Goal: Navigation & Orientation: Understand site structure

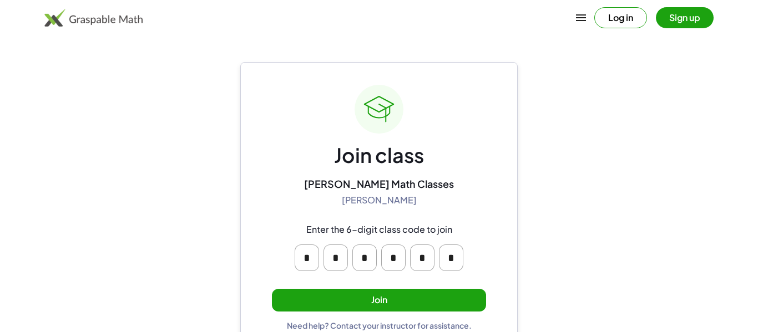
scroll to position [21, 0]
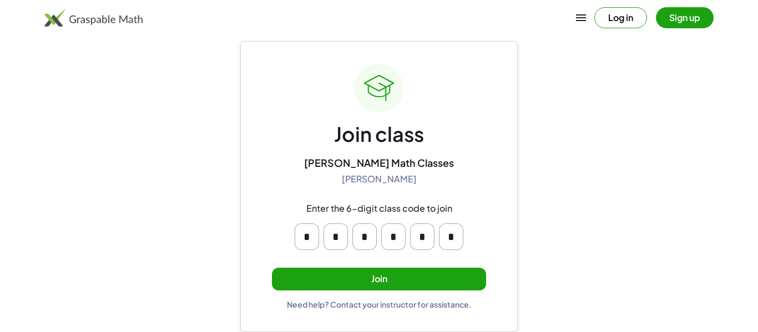
click at [303, 276] on button "Join" at bounding box center [379, 279] width 214 height 23
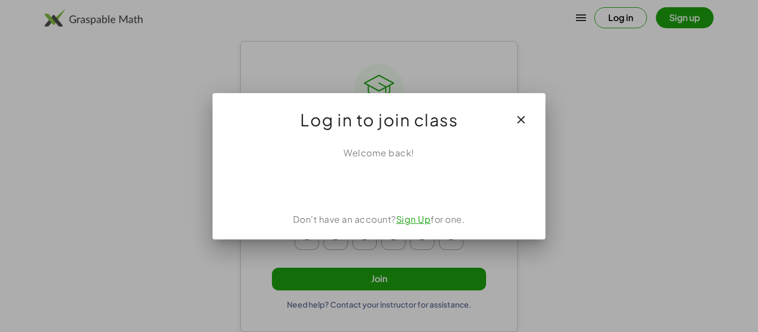
scroll to position [0, 0]
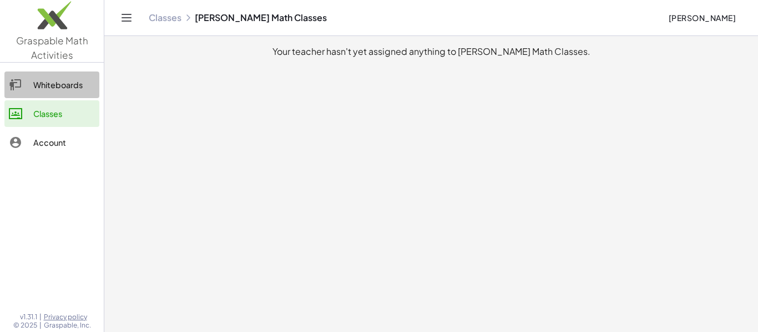
click at [78, 88] on div "Whiteboards" at bounding box center [64, 84] width 62 height 13
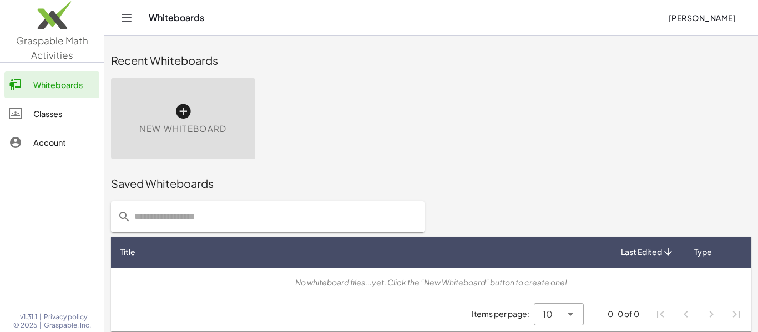
click at [64, 148] on div "Account" at bounding box center [64, 142] width 62 height 13
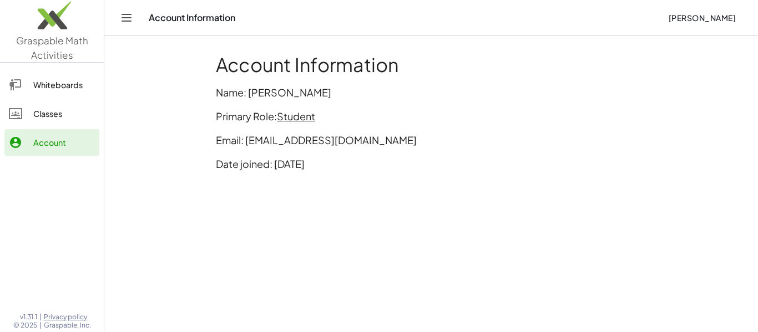
click at [66, 117] on div "Classes" at bounding box center [64, 113] width 62 height 13
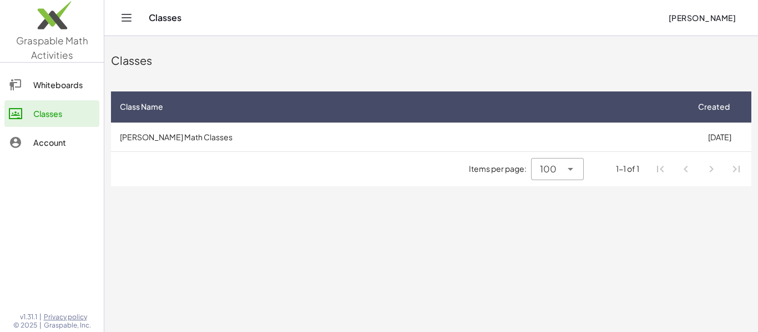
click at [83, 88] on div "Whiteboards" at bounding box center [64, 84] width 62 height 13
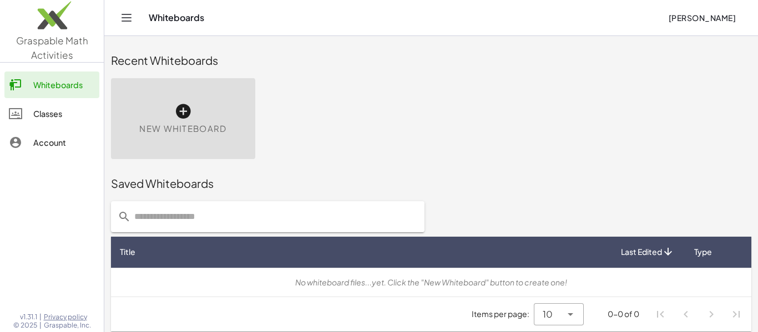
click at [36, 112] on div "Classes" at bounding box center [64, 113] width 62 height 13
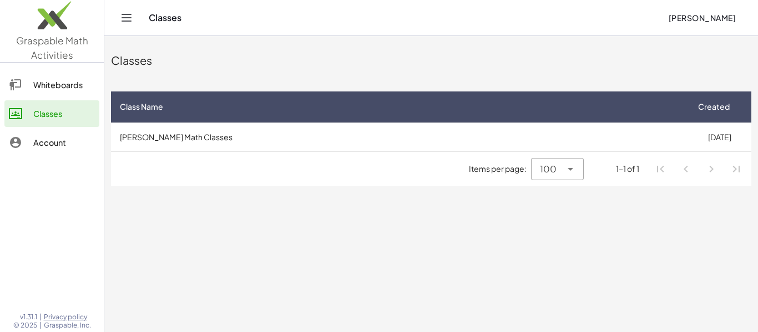
click at [58, 137] on div "Account" at bounding box center [64, 142] width 62 height 13
